Goal: Transaction & Acquisition: Purchase product/service

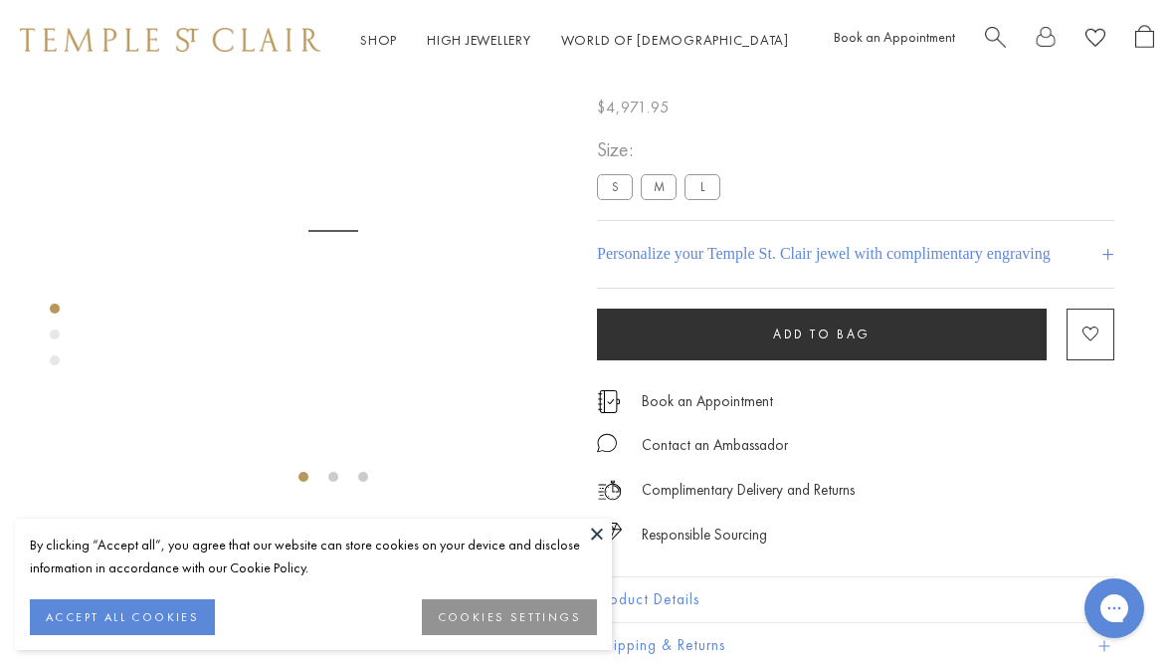
scroll to position [80, 0]
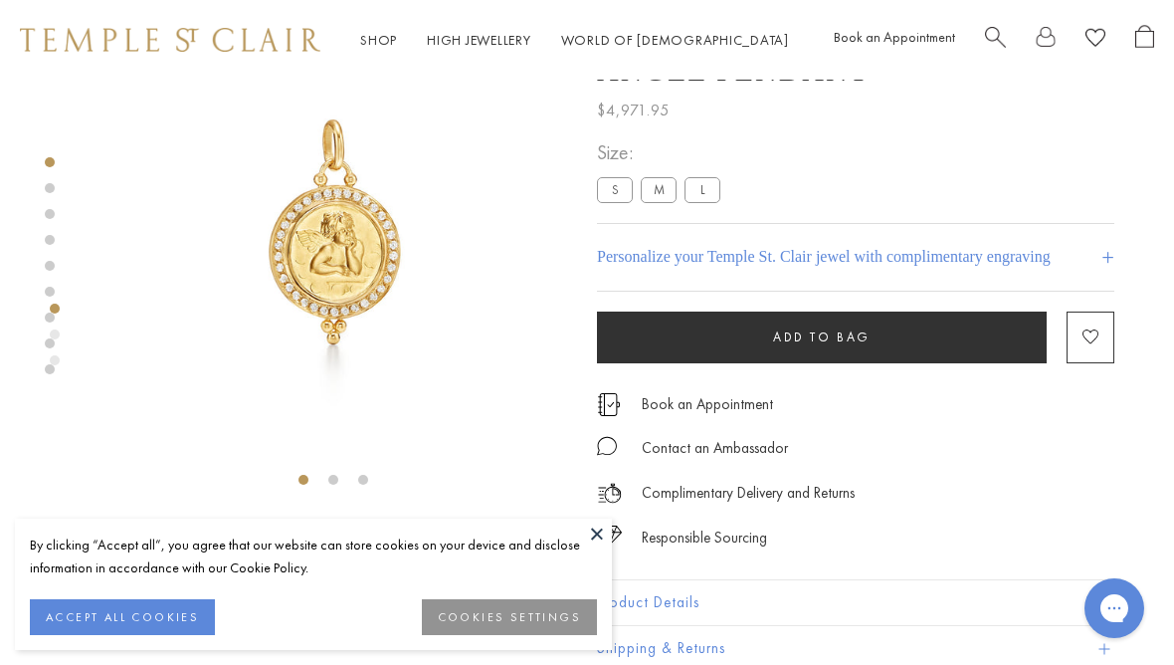
click at [617, 202] on label "S" at bounding box center [615, 189] width 36 height 25
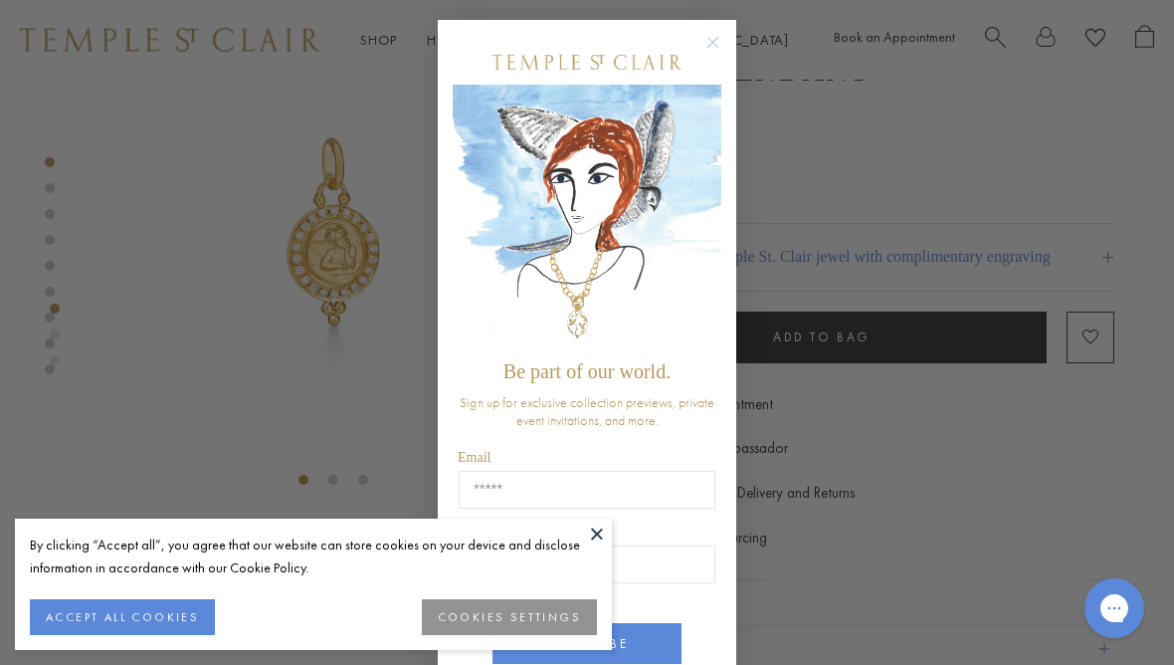
click at [717, 41] on circle "Close dialog" at bounding box center [713, 43] width 24 height 24
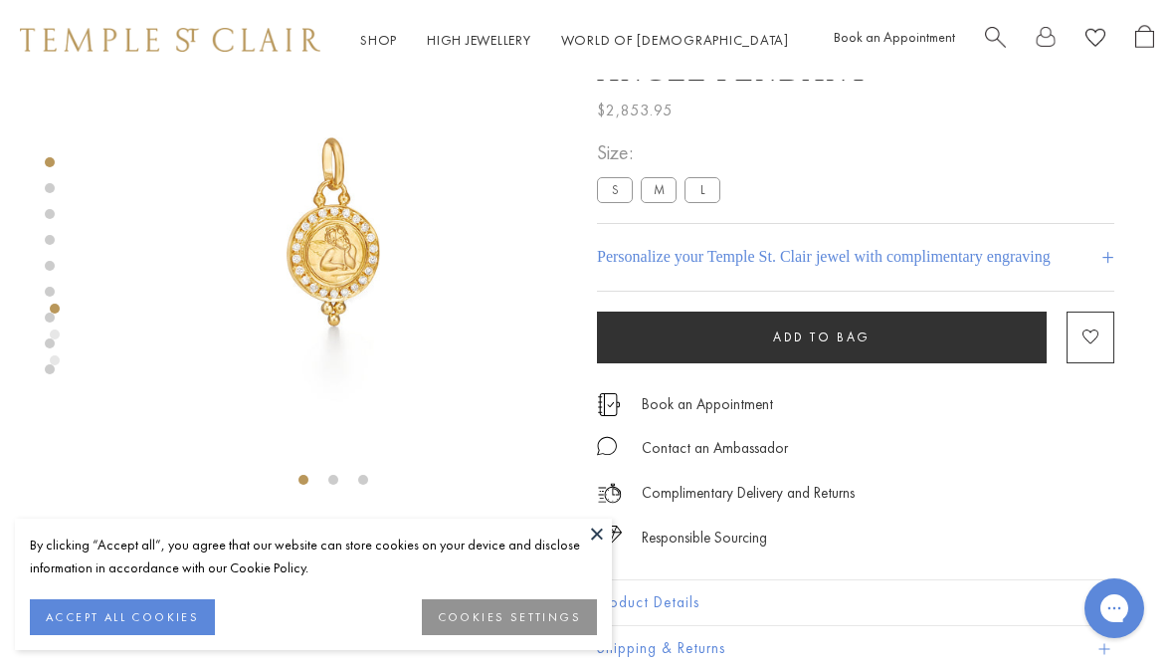
click at [53, 191] on link at bounding box center [50, 188] width 10 height 10
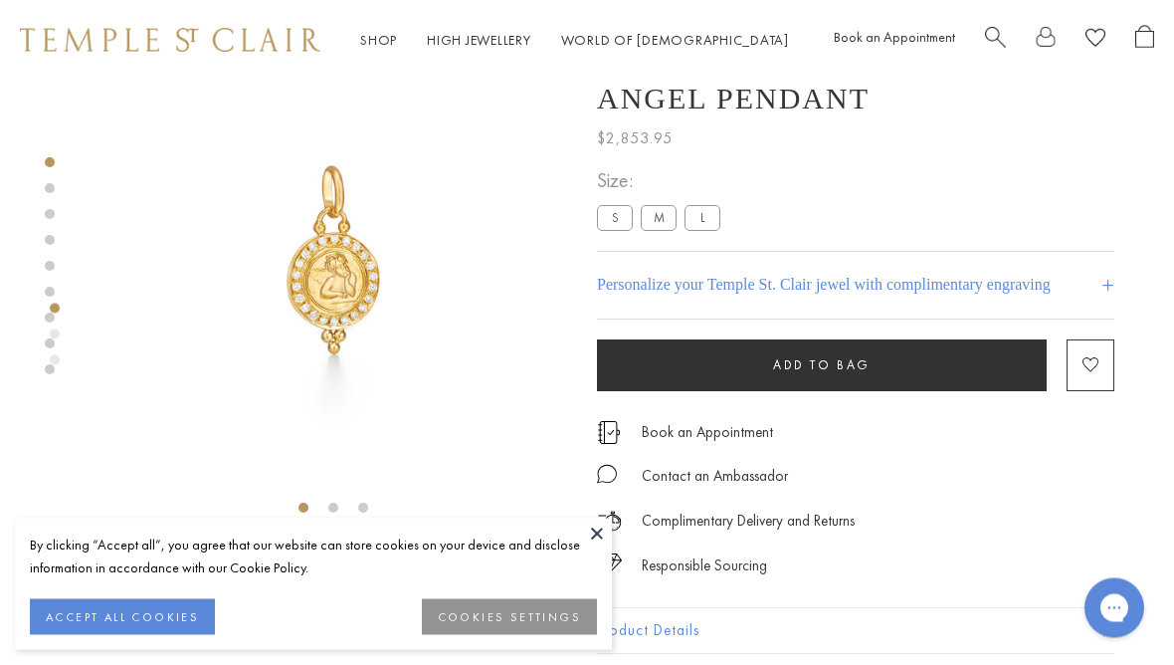
scroll to position [25, 0]
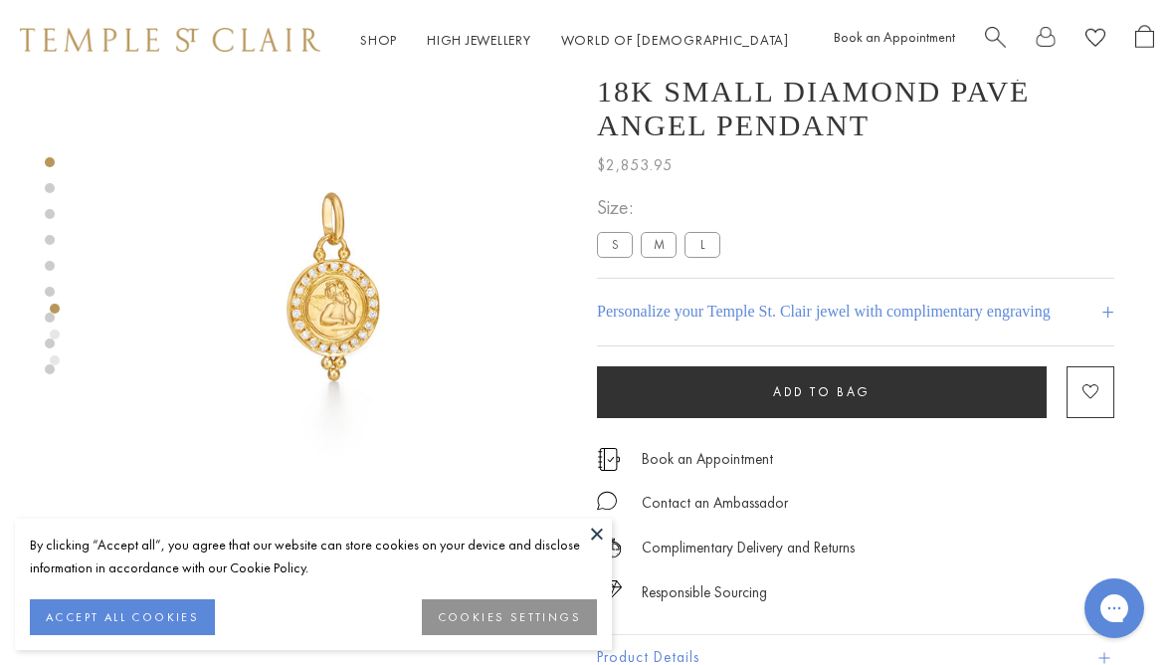
click at [51, 184] on link at bounding box center [50, 188] width 10 height 10
click at [42, 228] on div at bounding box center [313, 301] width 627 height 492
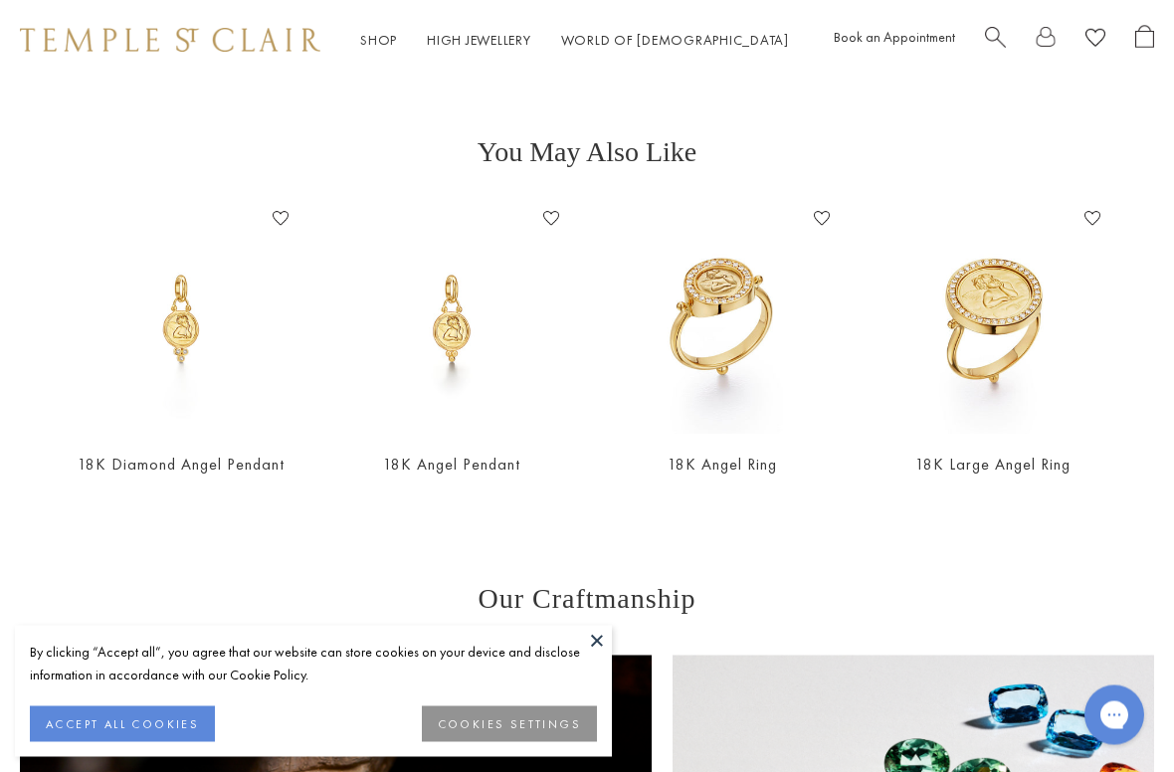
scroll to position [755, 0]
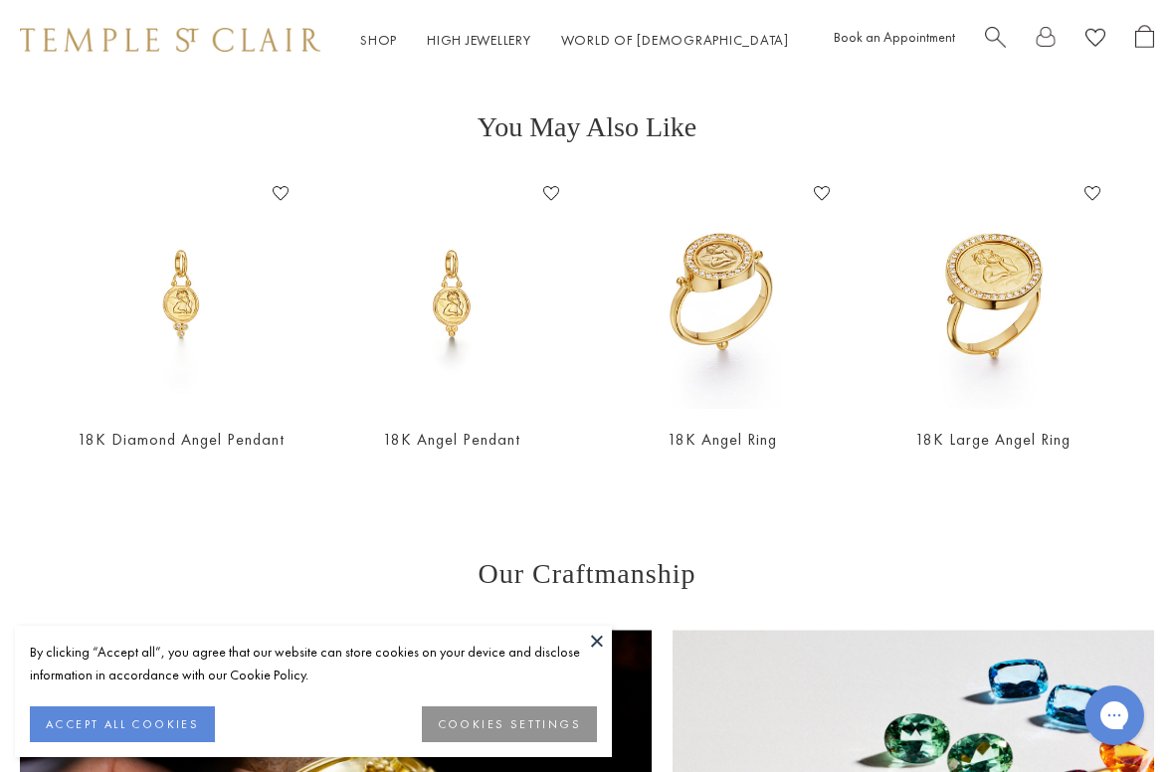
click at [200, 447] on link "18K Diamond Angel Pendant" at bounding box center [181, 439] width 207 height 21
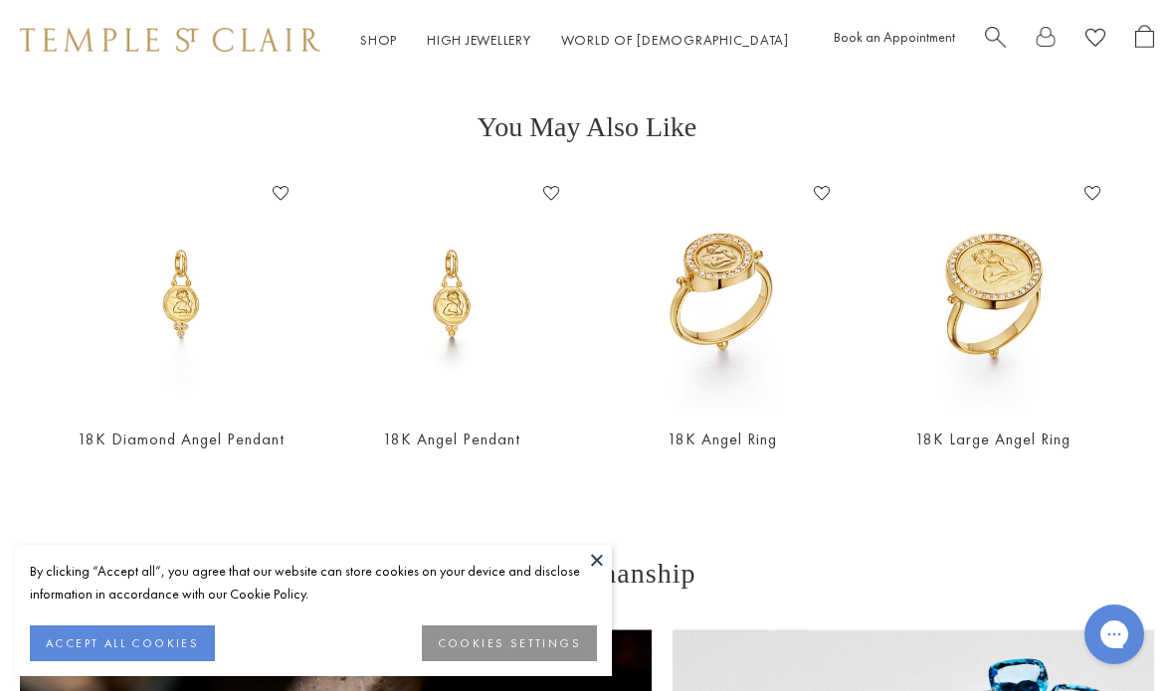
click at [600, 560] on button at bounding box center [597, 560] width 30 height 30
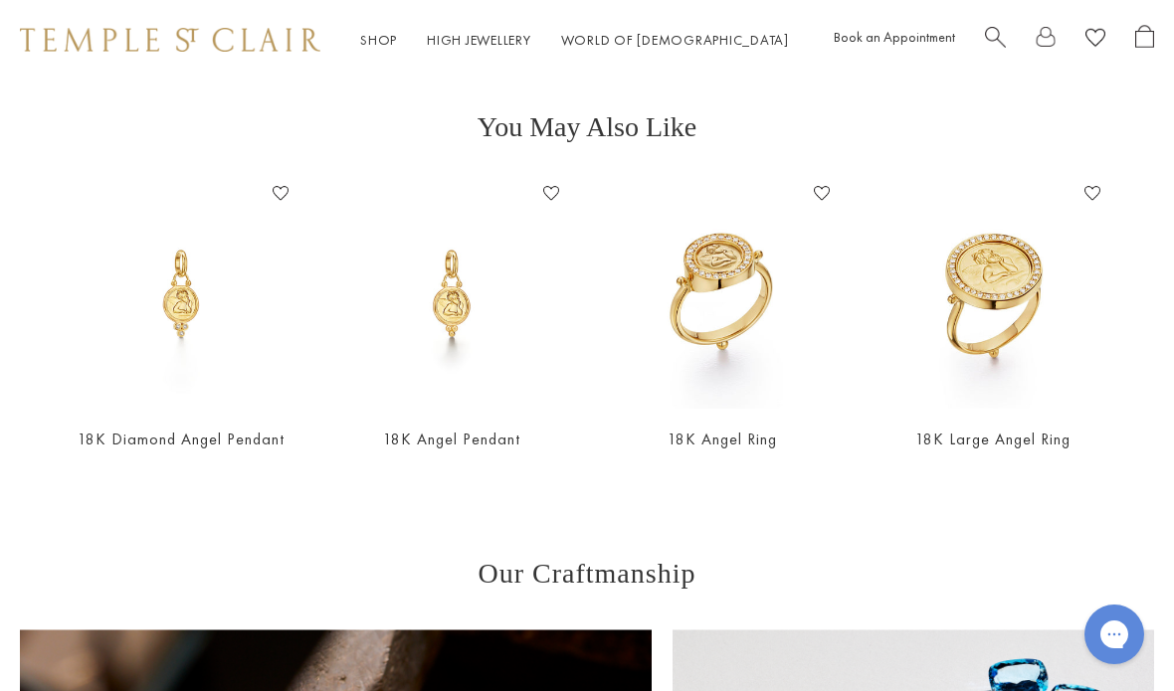
click at [991, 39] on span "Search" at bounding box center [995, 35] width 21 height 21
click at [136, 131] on input "search" at bounding box center [599, 119] width 1017 height 23
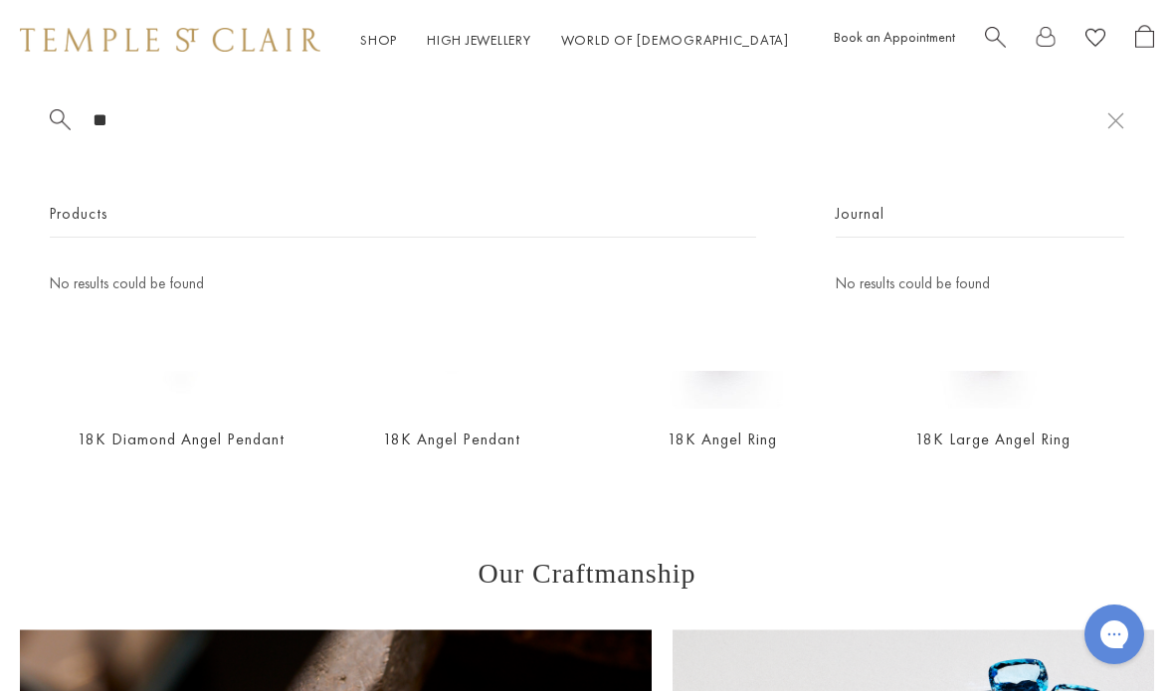
type input "*"
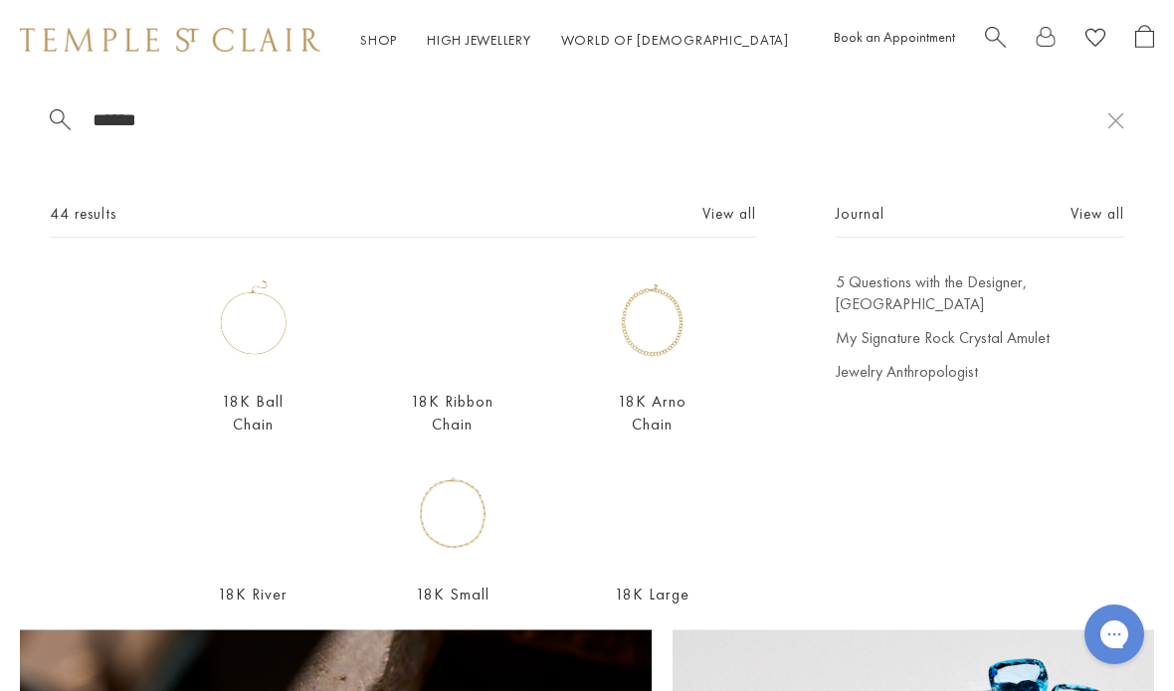
scroll to position [0, 0]
type input "*****"
click at [43, 13] on div "Shop Shop Categories Amulets Pendants & Charms Lockets Chains & Leather Cords E…" at bounding box center [587, 40] width 1174 height 80
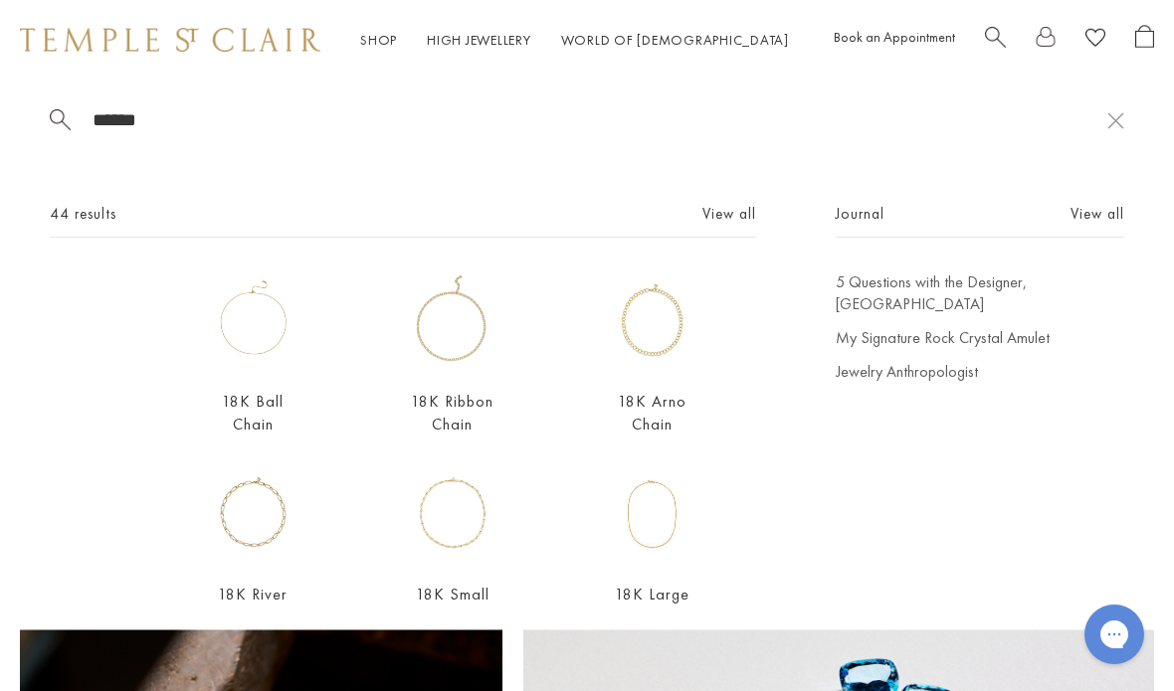
click at [52, 4] on div "Shop Shop Categories Amulets Pendants & Charms Lockets Chains & Leather Cords E…" at bounding box center [587, 40] width 1174 height 80
